Goal: Find specific page/section: Find specific page/section

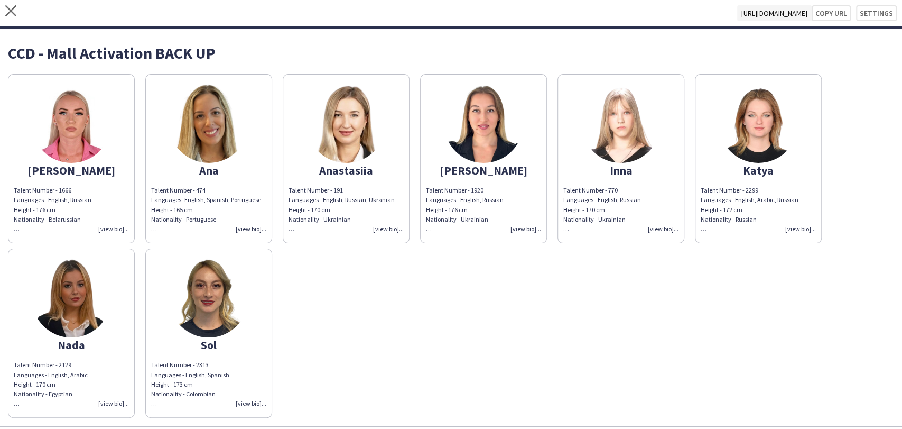
scroll to position [23, 0]
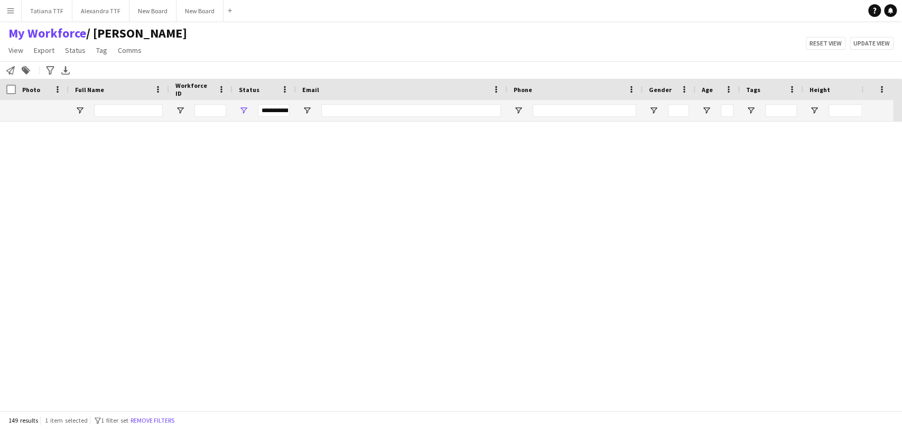
scroll to position [1233, 0]
